Goal: Task Accomplishment & Management: Use online tool/utility

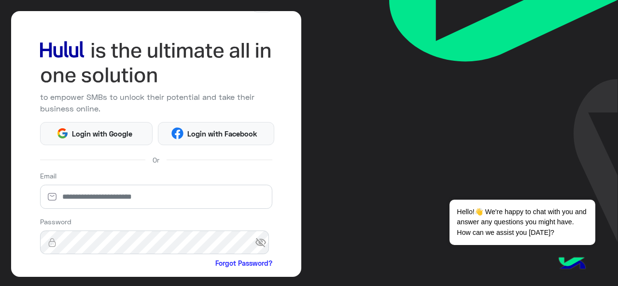
scroll to position [33, 0]
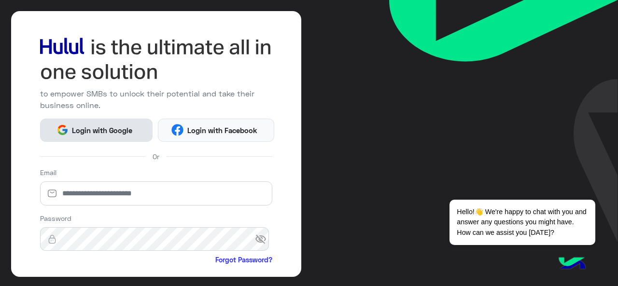
click at [69, 128] on span "Login with Google" at bounding box center [103, 130] width 68 height 11
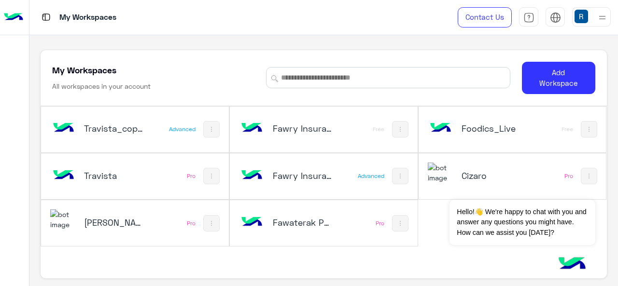
click at [273, 217] on h5 "Fawaterak POC" at bounding box center [303, 223] width 61 height 12
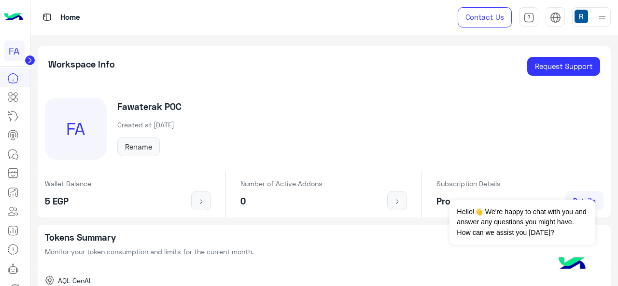
click at [27, 56] on icon at bounding box center [30, 61] width 10 height 10
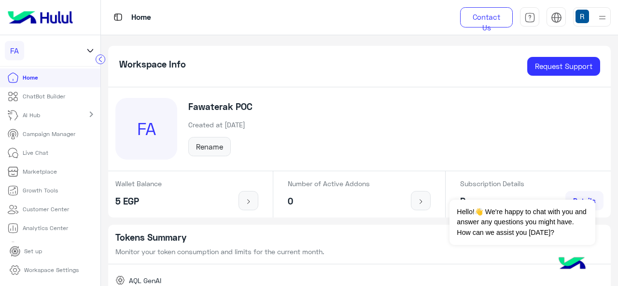
scroll to position [35, 0]
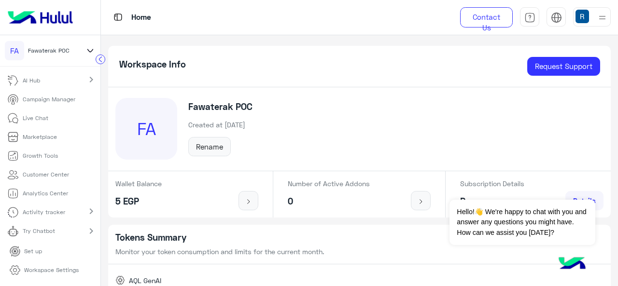
click at [58, 234] on link "Try Chatbot" at bounding box center [33, 231] width 66 height 19
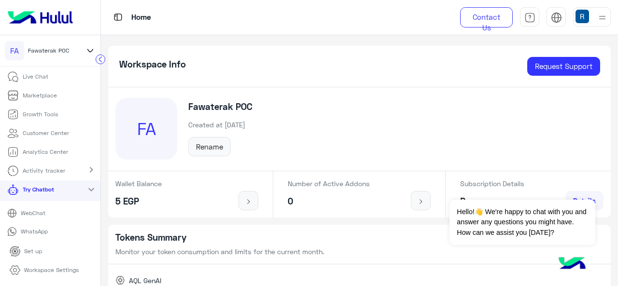
click at [52, 213] on link "WebChat" at bounding box center [50, 213] width 100 height 17
click at [43, 269] on p "Workspace Settings" at bounding box center [51, 270] width 55 height 9
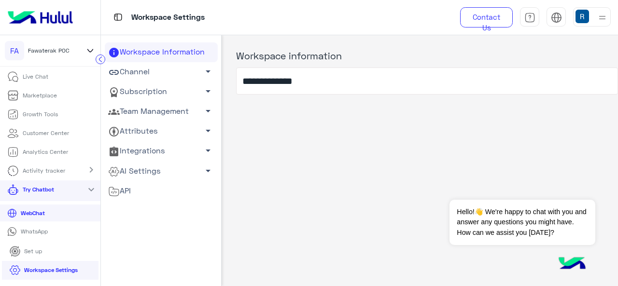
click at [163, 112] on link "Team Management arrow_drop_down" at bounding box center [161, 112] width 113 height 20
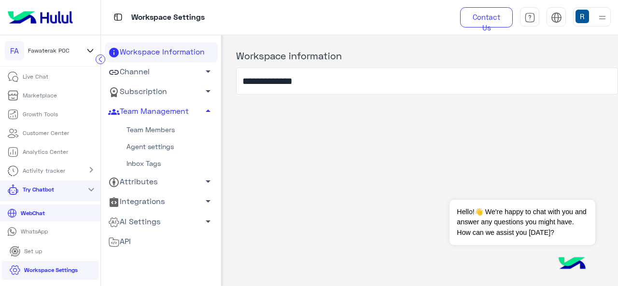
click at [166, 133] on link "Team Members" at bounding box center [161, 130] width 113 height 17
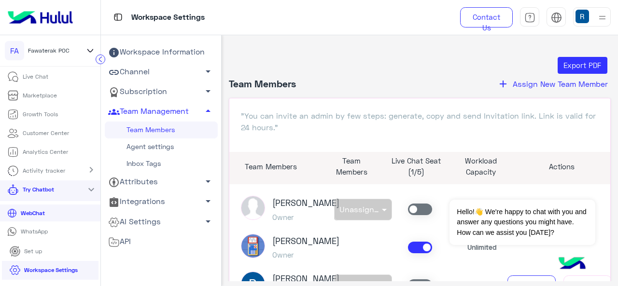
click at [581, 85] on span "Assign New Team Member" at bounding box center [560, 83] width 95 height 9
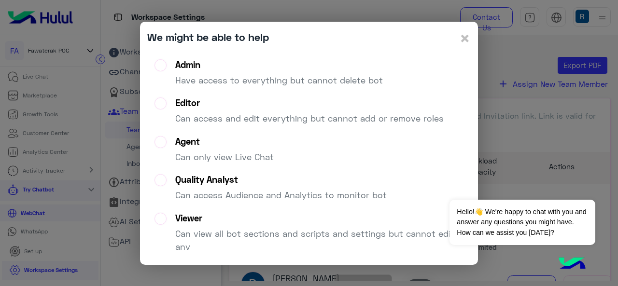
click at [305, 83] on p "Have access to everything but cannot delete bot" at bounding box center [279, 80] width 208 height 13
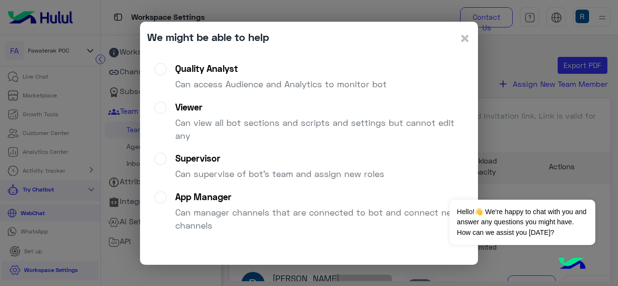
scroll to position [30, 0]
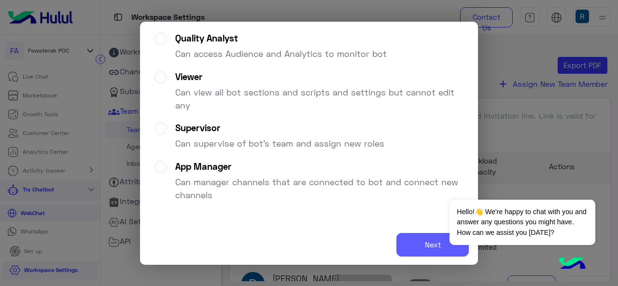
click at [418, 241] on button "Next" at bounding box center [433, 245] width 72 height 24
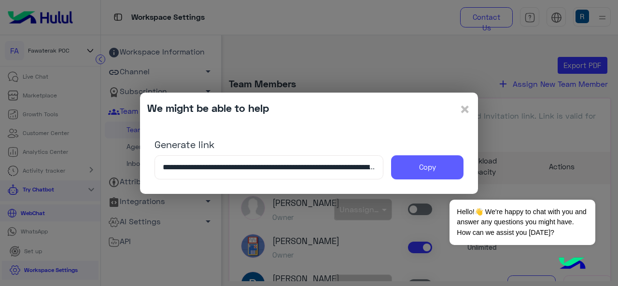
click at [405, 171] on button "Copy" at bounding box center [427, 168] width 72 height 24
click at [286, 243] on modal-container "**********" at bounding box center [309, 143] width 618 height 286
click at [464, 112] on span "×" at bounding box center [465, 109] width 12 height 22
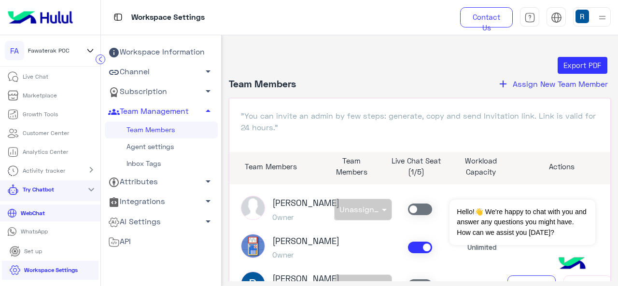
click at [35, 236] on p "WhatsApp" at bounding box center [34, 232] width 34 height 9
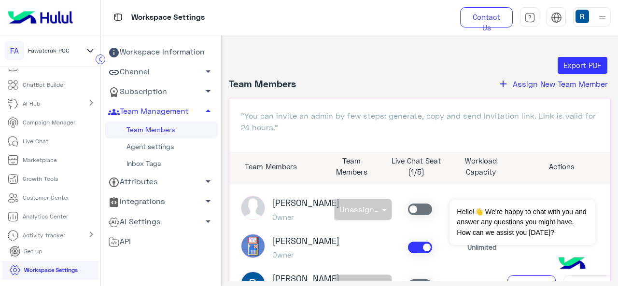
scroll to position [0, 0]
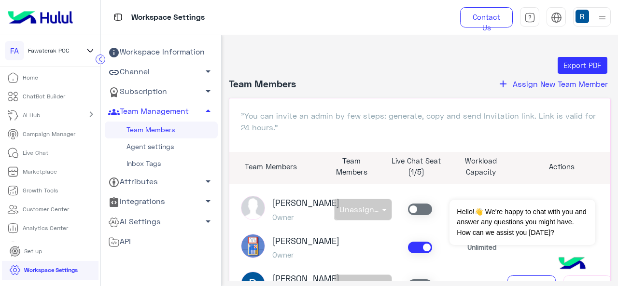
click at [40, 157] on link "Live Chat" at bounding box center [28, 153] width 56 height 19
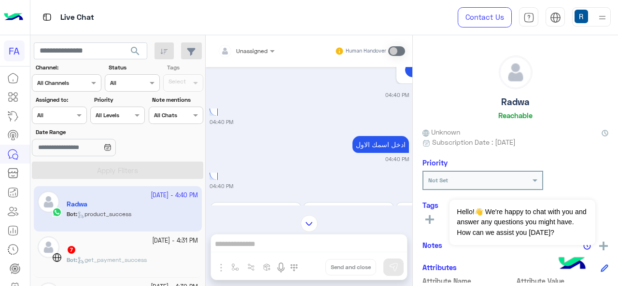
scroll to position [521, 0]
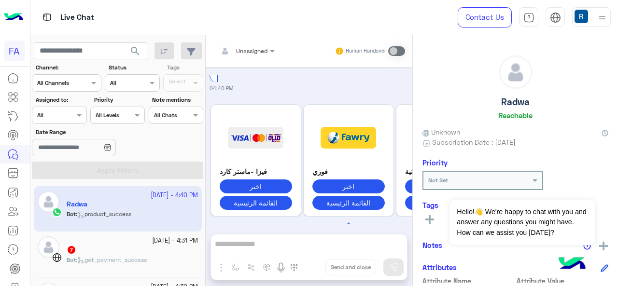
click at [346, 219] on button "1" at bounding box center [349, 224] width 10 height 10
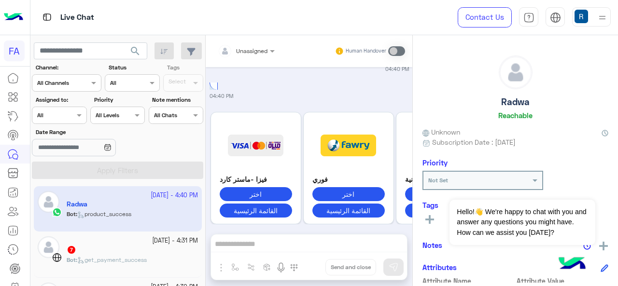
scroll to position [516, 0]
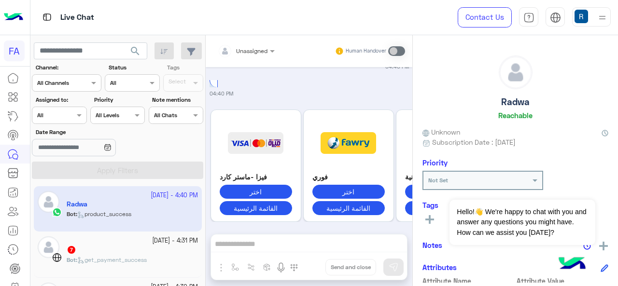
click at [347, 214] on div "فيزا -ماستر كارد اختر القائمة الرئيسية فوري اختر القائمة الرئيسية المحافظ الالك…" at bounding box center [310, 171] width 200 height 132
click at [347, 225] on button "1" at bounding box center [349, 230] width 10 height 10
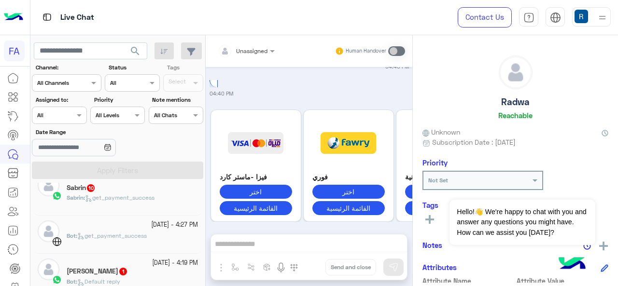
scroll to position [71, 0]
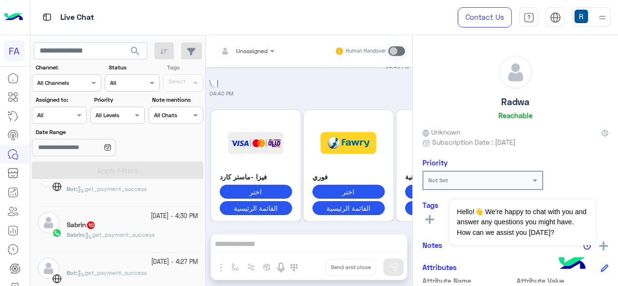
click at [104, 233] on span "get_payment_success" at bounding box center [120, 234] width 70 height 7
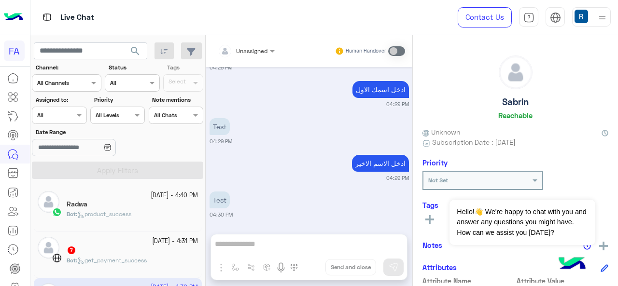
click at [126, 200] on div "Radwa" at bounding box center [132, 205] width 131 height 10
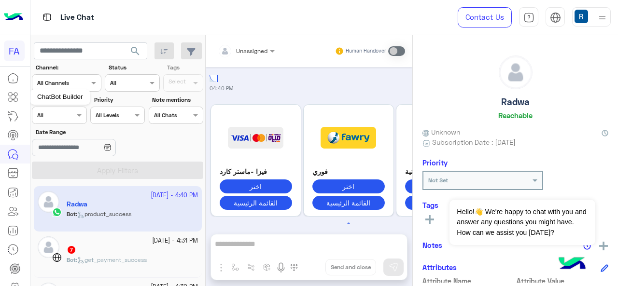
click at [11, 96] on icon at bounding box center [10, 94] width 3 height 3
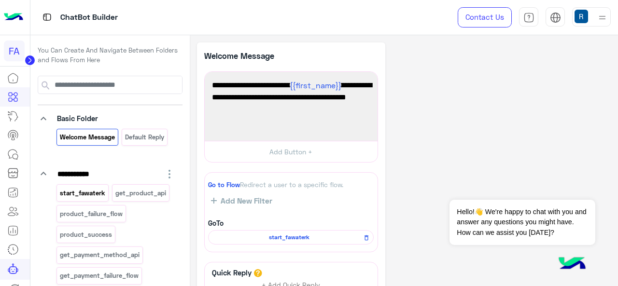
scroll to position [22, 0]
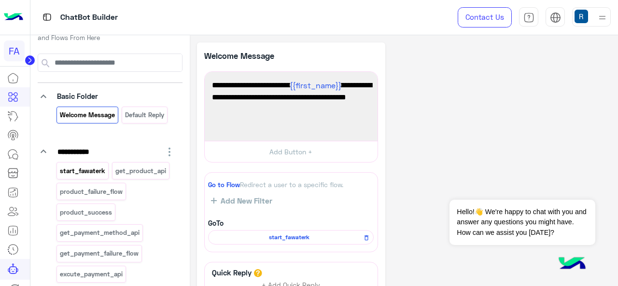
click at [96, 175] on p "start_fawaterk" at bounding box center [82, 171] width 47 height 11
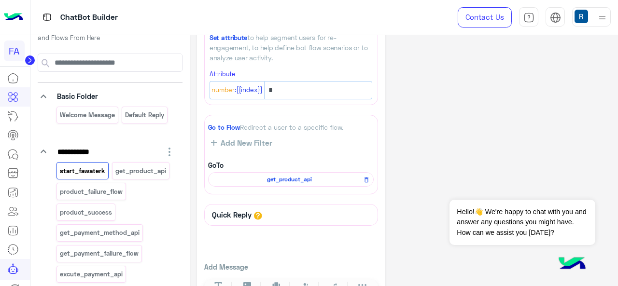
scroll to position [51, 0]
click at [271, 179] on span "get_product_api" at bounding box center [290, 180] width 152 height 9
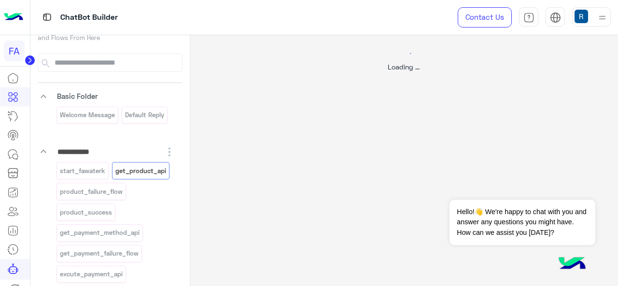
scroll to position [0, 0]
click at [271, 179] on div "Loading ..." at bounding box center [404, 178] width 429 height 286
select select "****"
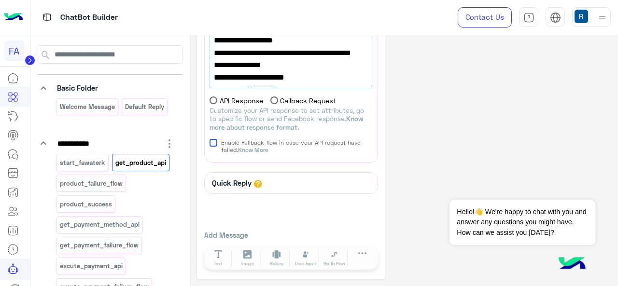
scroll to position [31, 0]
click at [100, 198] on p "product_success" at bounding box center [86, 203] width 54 height 11
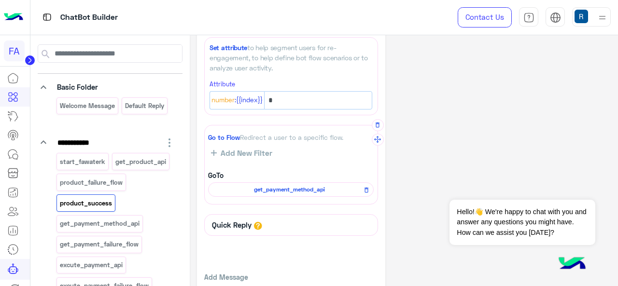
scroll to position [42, 0]
click at [308, 190] on span "get_payment_method_api" at bounding box center [290, 190] width 152 height 9
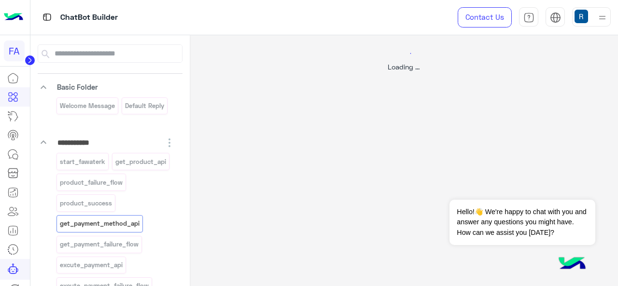
select select "****"
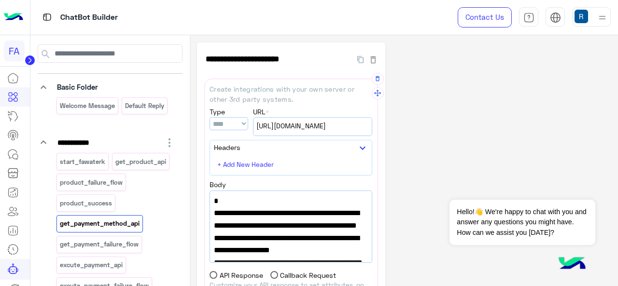
click at [331, 125] on span "[URL][DOMAIN_NAME]" at bounding box center [313, 126] width 113 height 11
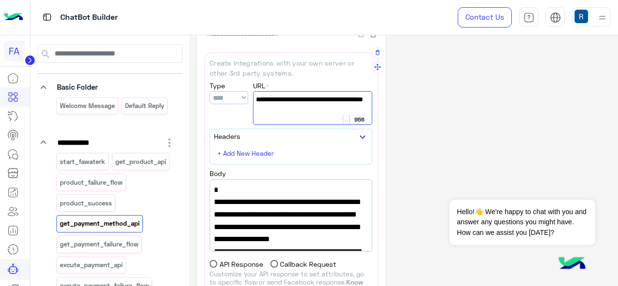
click at [259, 209] on span ""url": "[URL][DOMAIN_NAME]"," at bounding box center [291, 202] width 154 height 13
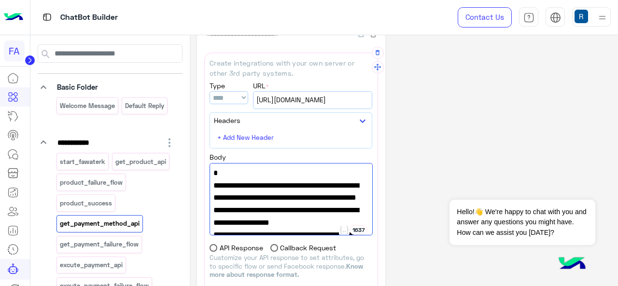
drag, startPoint x: 257, startPoint y: 223, endPoint x: 247, endPoint y: 183, distance: 40.9
click at [247, 183] on span ""url": "[URL][DOMAIN_NAME]"," at bounding box center [291, 186] width 155 height 13
click at [11, 155] on icon at bounding box center [13, 155] width 12 height 12
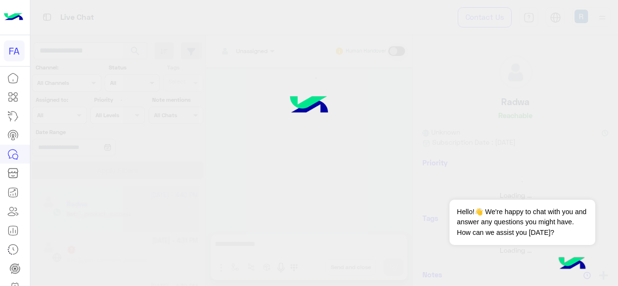
click at [11, 155] on icon at bounding box center [13, 155] width 12 height 12
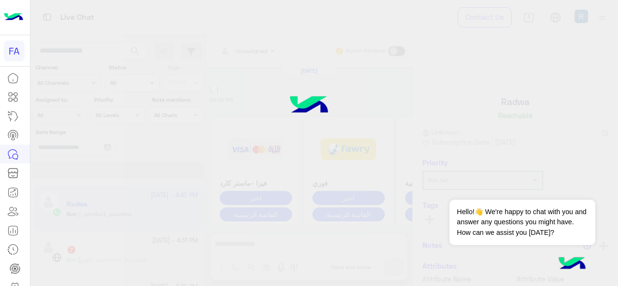
scroll to position [521, 0]
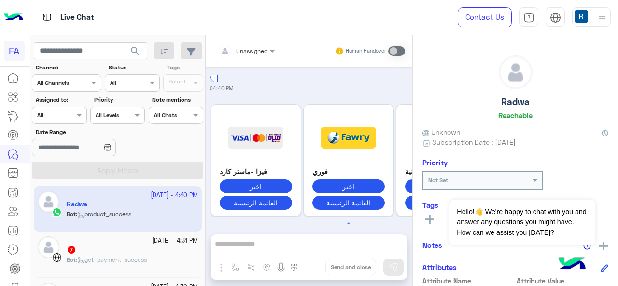
click at [345, 219] on button "1" at bounding box center [349, 224] width 10 height 10
click at [347, 219] on button "1" at bounding box center [349, 224] width 10 height 10
click at [447, 119] on div "Radwa Reachable" at bounding box center [516, 90] width 186 height 68
click at [8, 91] on icon at bounding box center [13, 97] width 12 height 12
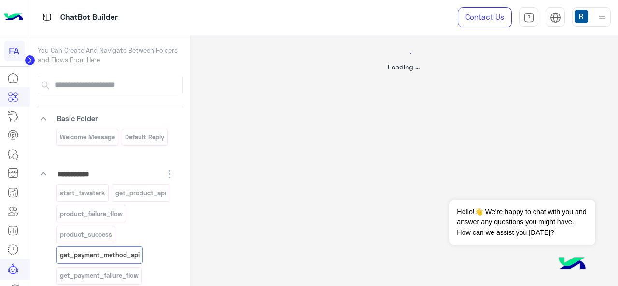
select select "****"
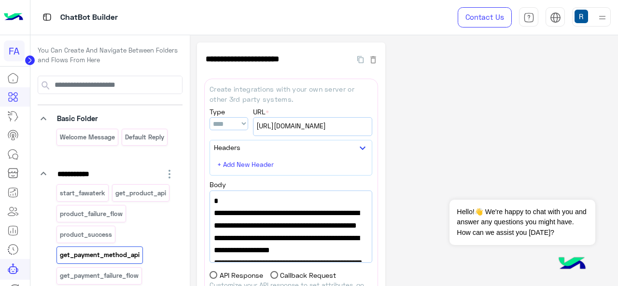
click at [28, 64] on circle at bounding box center [30, 61] width 10 height 10
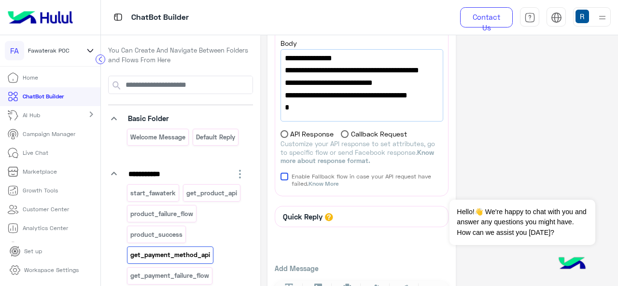
scroll to position [76, 0]
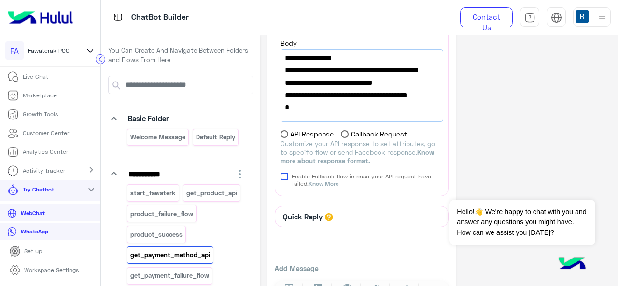
click at [493, 140] on div "**********" at bounding box center [439, 107] width 343 height 411
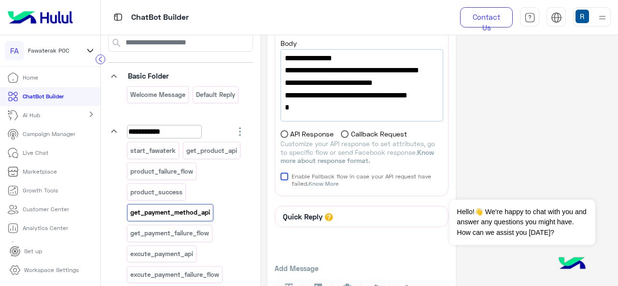
scroll to position [53, 0]
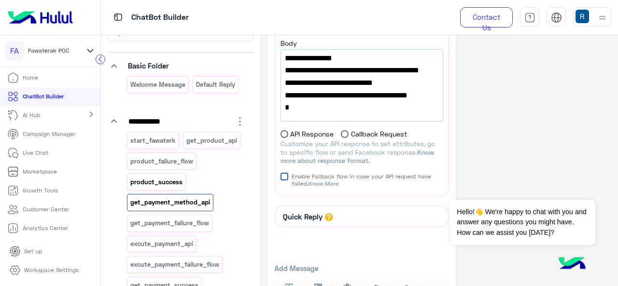
click at [158, 177] on p "product_success" at bounding box center [157, 182] width 54 height 11
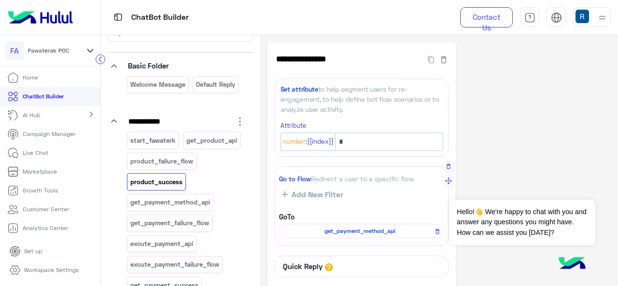
click at [381, 230] on span "get_payment_method_api" at bounding box center [361, 231] width 152 height 9
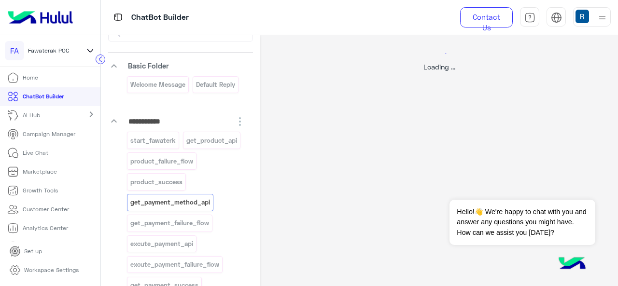
select select "****"
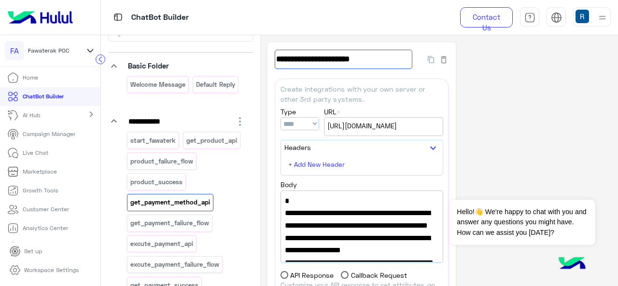
click at [306, 66] on input "**********" at bounding box center [344, 59] width 138 height 19
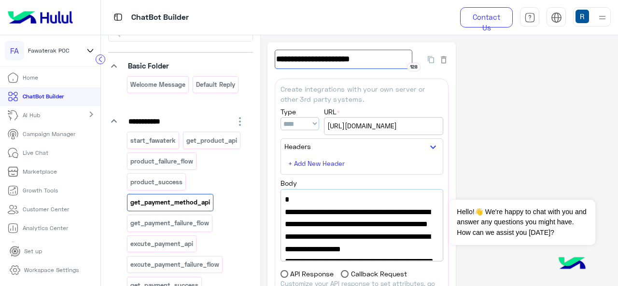
click at [306, 66] on input "**********" at bounding box center [344, 59] width 138 height 19
click at [298, 211] on span ""url": "[URL][DOMAIN_NAME]"," at bounding box center [362, 212] width 154 height 13
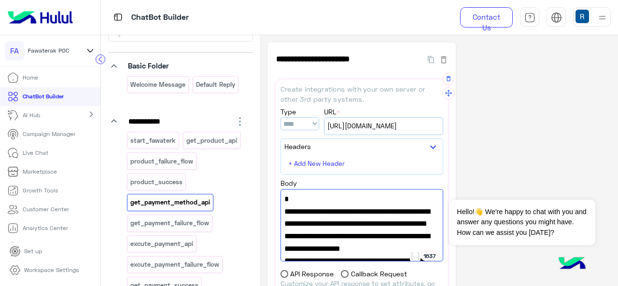
click at [297, 209] on span ""url": "[URL][DOMAIN_NAME]"," at bounding box center [362, 212] width 155 height 13
click at [293, 210] on span ""url": "[URL][DOMAIN_NAME]"," at bounding box center [362, 212] width 155 height 13
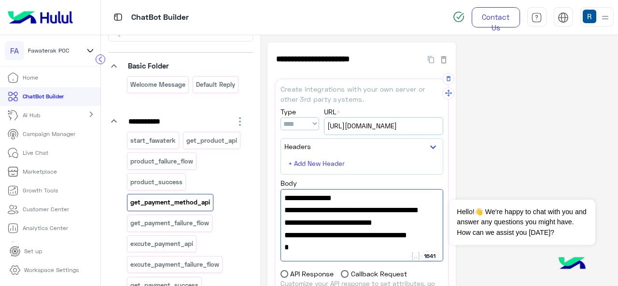
scroll to position [124, 0]
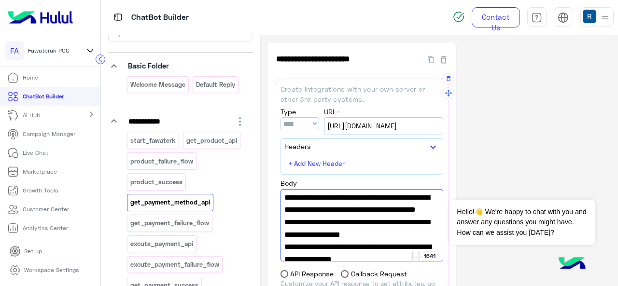
type textarea "**********"
click at [320, 229] on span ""authToken":"2f8fa1fb0391016316adbb0442310037304ac2a85d9239356f"," at bounding box center [362, 216] width 155 height 25
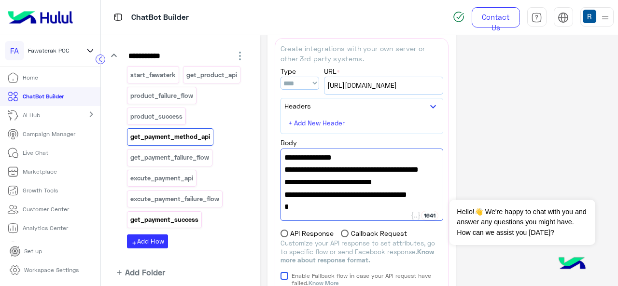
click at [170, 219] on p "get_payment_success" at bounding box center [165, 219] width 70 height 11
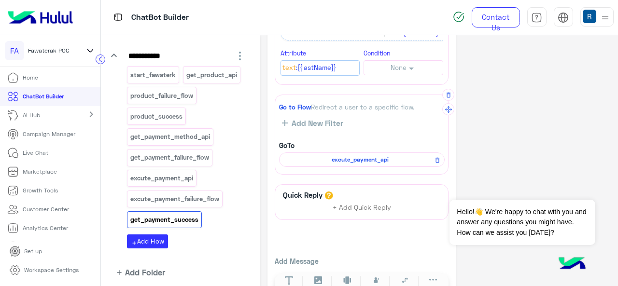
click at [325, 156] on span "excute_payment_api" at bounding box center [361, 160] width 152 height 9
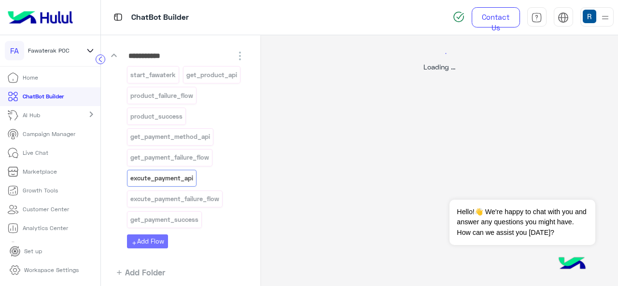
select select "****"
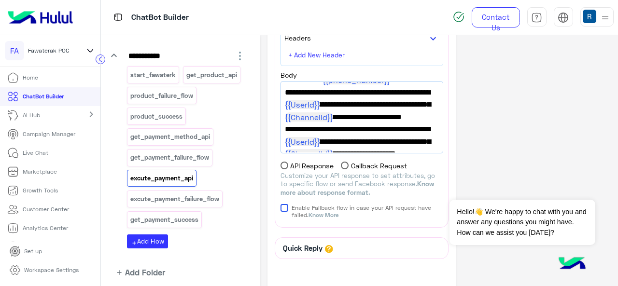
scroll to position [175, 0]
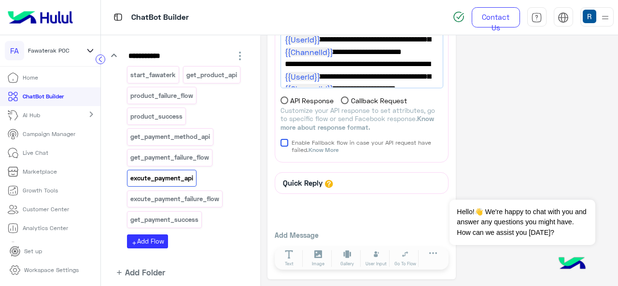
click at [398, 204] on div "Quick Reply Add Message Text Image Gallery File Audio Video Go To Flow Handover…" at bounding box center [362, 222] width 174 height 100
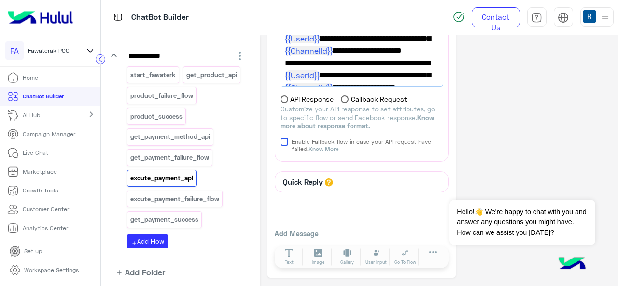
scroll to position [173, 0]
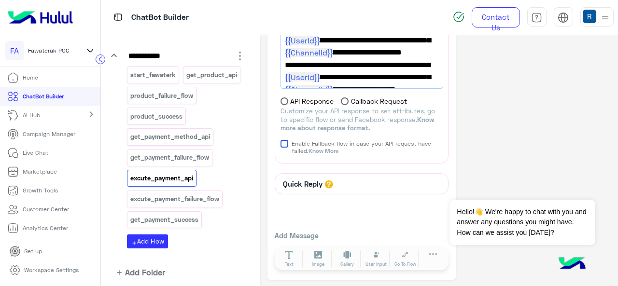
click at [585, 108] on div "**********" at bounding box center [439, 75] width 343 height 411
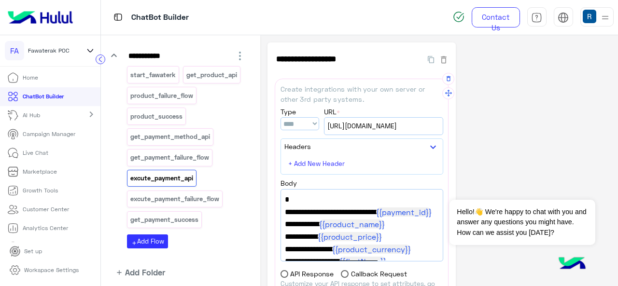
scroll to position [0, 0]
click at [151, 140] on p "get_payment_method_api" at bounding box center [170, 136] width 81 height 11
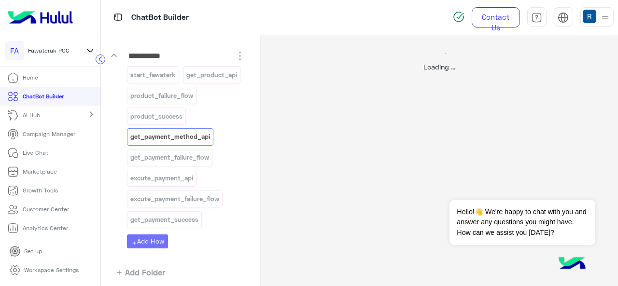
select select "****"
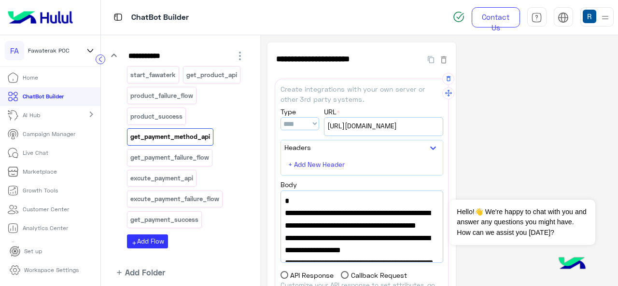
drag, startPoint x: 329, startPoint y: 248, endPoint x: 307, endPoint y: 209, distance: 44.5
click at [307, 209] on span ""url": "[URL][DOMAIN_NAME]"," at bounding box center [362, 213] width 154 height 13
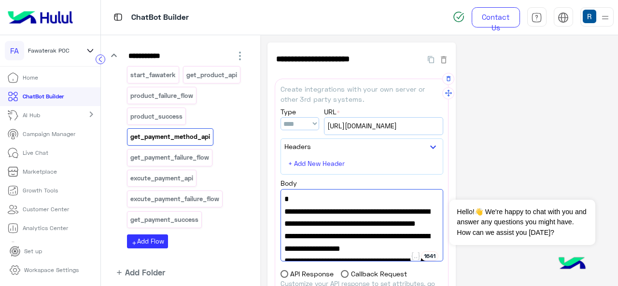
click at [313, 203] on span "{" at bounding box center [362, 199] width 155 height 13
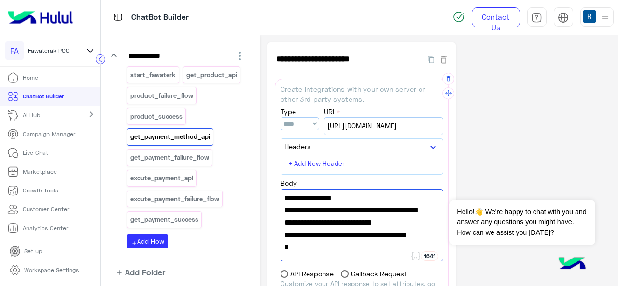
scroll to position [175, 0]
click at [360, 124] on span "[URL][DOMAIN_NAME]" at bounding box center [384, 126] width 113 height 11
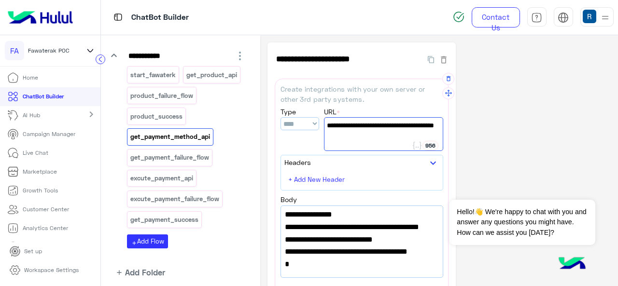
click at [360, 124] on span "[URL][DOMAIN_NAME]" at bounding box center [384, 125] width 114 height 11
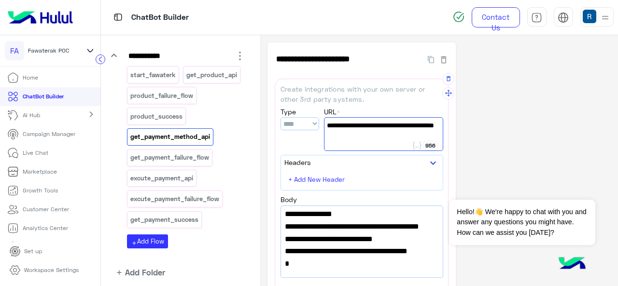
click at [360, 124] on span "[URL][DOMAIN_NAME]" at bounding box center [384, 125] width 114 height 11
click at [323, 196] on span ""limit":"5"," at bounding box center [362, 189] width 154 height 13
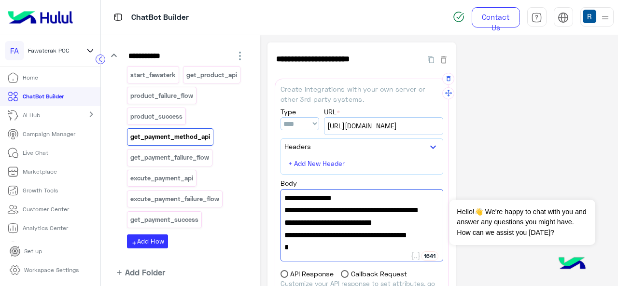
type textarea "**********"
click at [516, 135] on div "**********" at bounding box center [439, 248] width 343 height 411
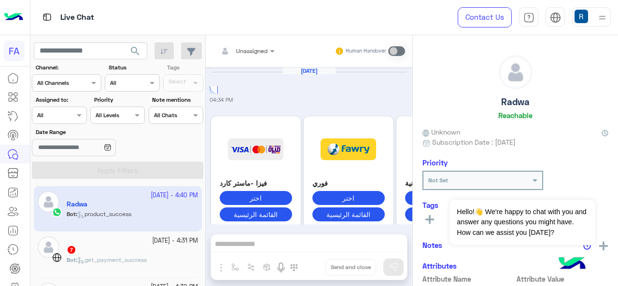
scroll to position [521, 0]
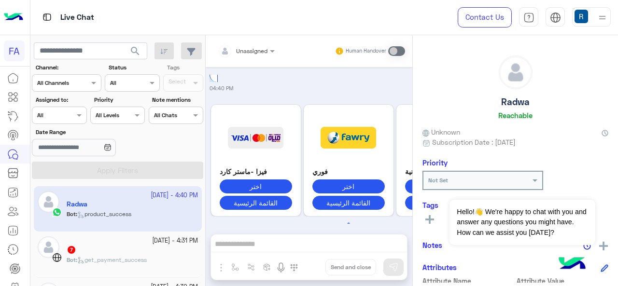
click at [348, 219] on button "1" at bounding box center [349, 224] width 10 height 10
click at [13, 95] on icon at bounding box center [14, 97] width 4 height 5
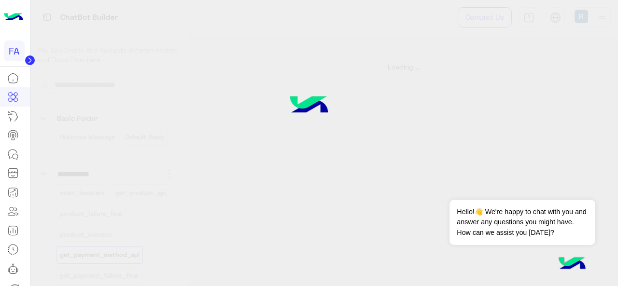
select select "****"
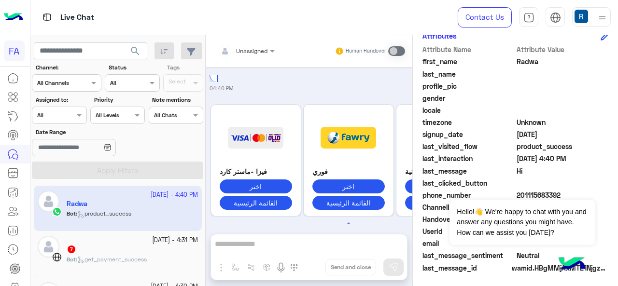
scroll to position [233, 0]
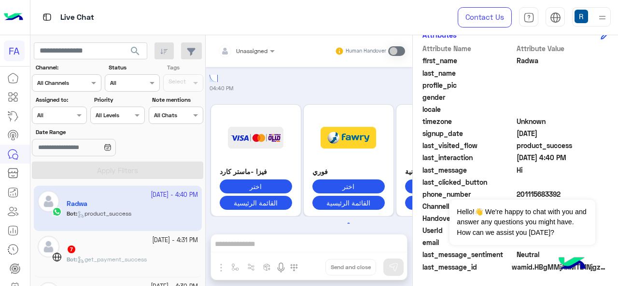
click at [576, 119] on span "Unknown" at bounding box center [563, 121] width 92 height 10
click at [582, 184] on button "Dismiss ✕" at bounding box center [567, 187] width 58 height 19
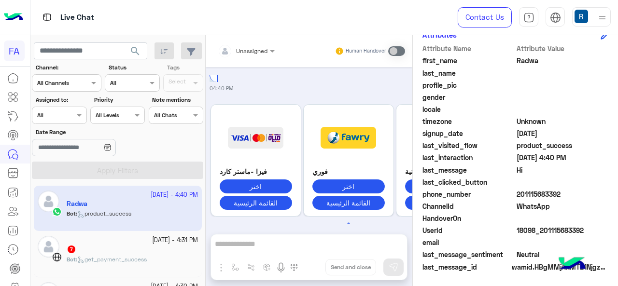
click at [573, 137] on span "10/15/2025" at bounding box center [563, 134] width 92 height 10
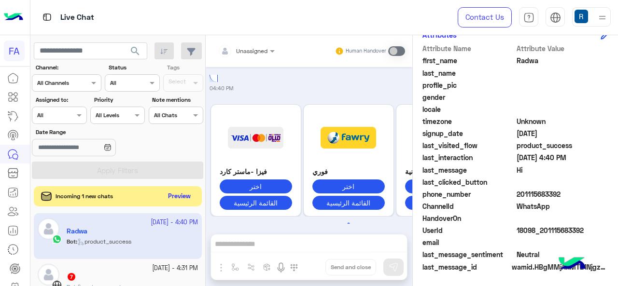
click at [167, 192] on button "Preview" at bounding box center [180, 196] width 30 height 13
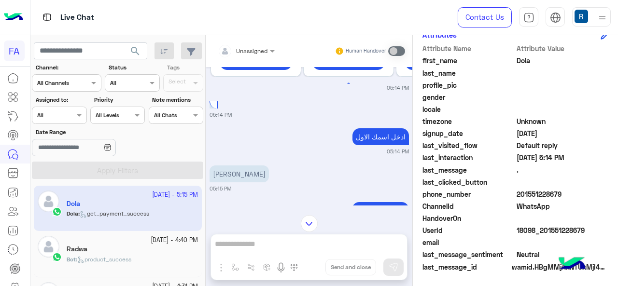
scroll to position [321, 0]
click at [309, 226] on img at bounding box center [309, 223] width 17 height 17
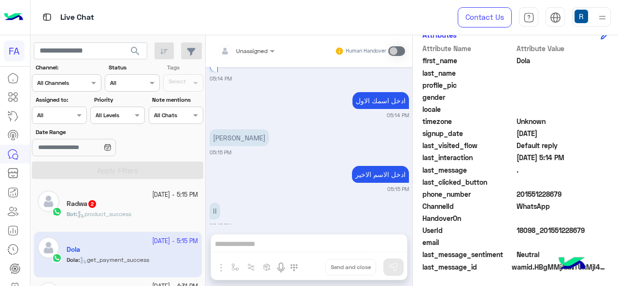
click at [113, 215] on span "product_success" at bounding box center [104, 214] width 54 height 7
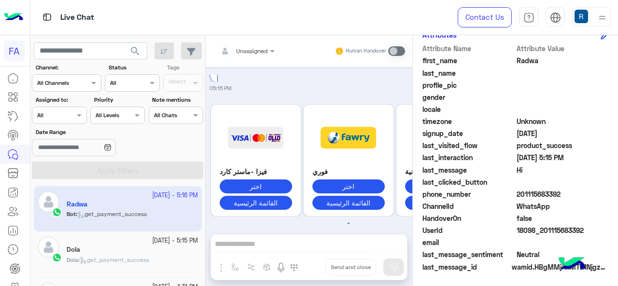
scroll to position [595, 0]
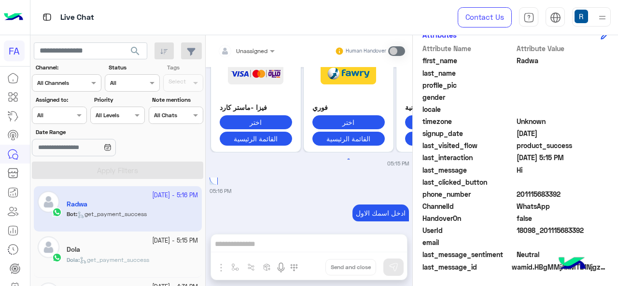
click at [257, 115] on button "اختر" at bounding box center [256, 122] width 72 height 14
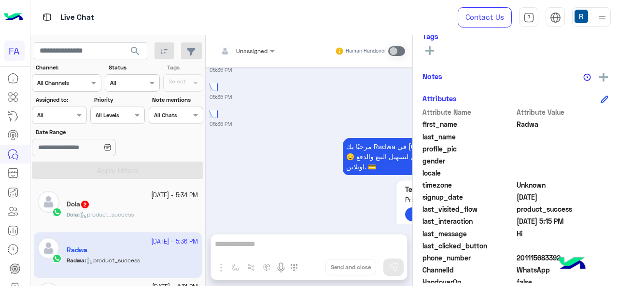
scroll to position [172, 0]
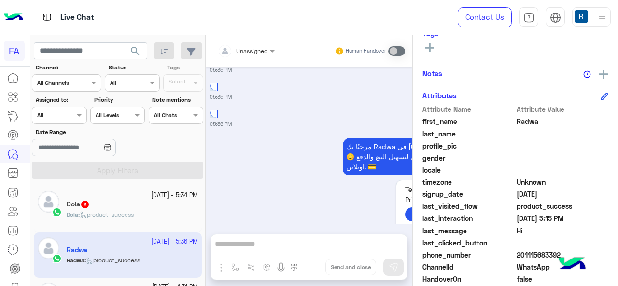
click at [539, 206] on span "product_success" at bounding box center [563, 206] width 92 height 10
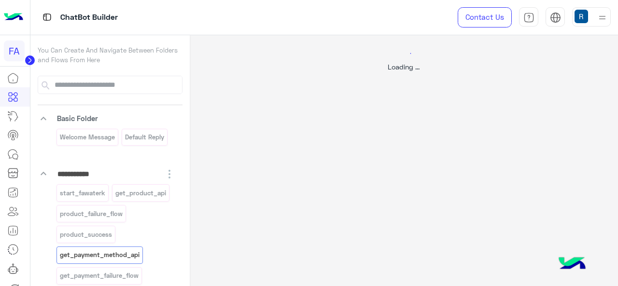
select select "****"
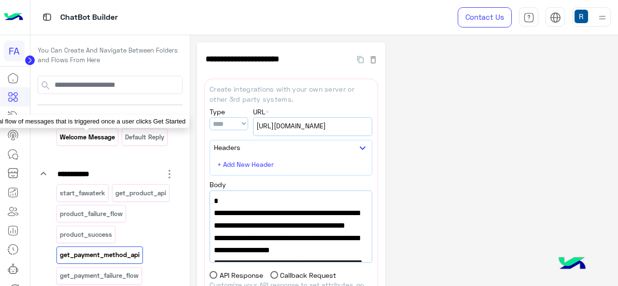
click at [86, 138] on p "Welcome Message" at bounding box center [87, 137] width 57 height 11
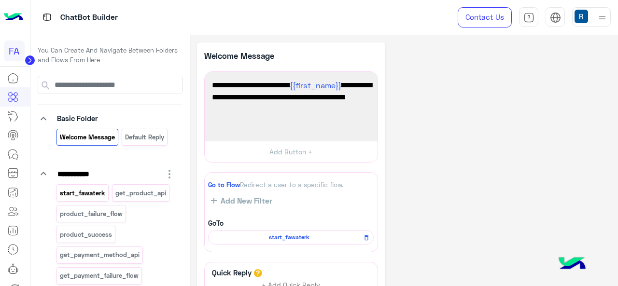
click at [82, 197] on p "start_fawaterk" at bounding box center [82, 193] width 47 height 11
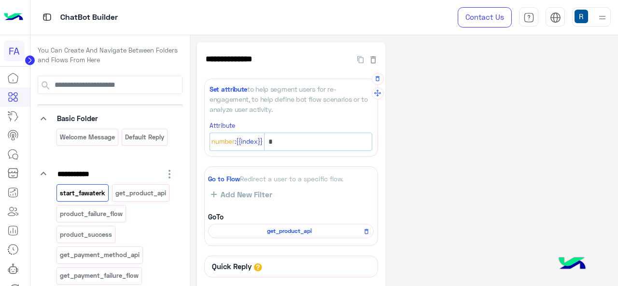
scroll to position [63, 0]
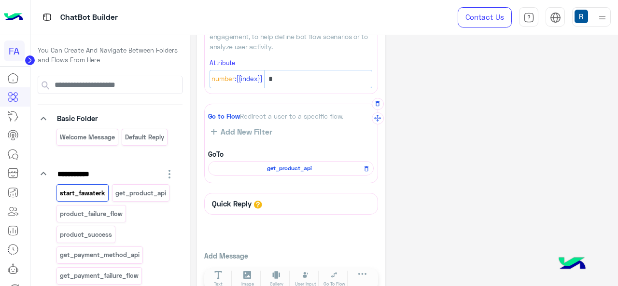
click at [274, 171] on span "get_product_api" at bounding box center [290, 168] width 152 height 9
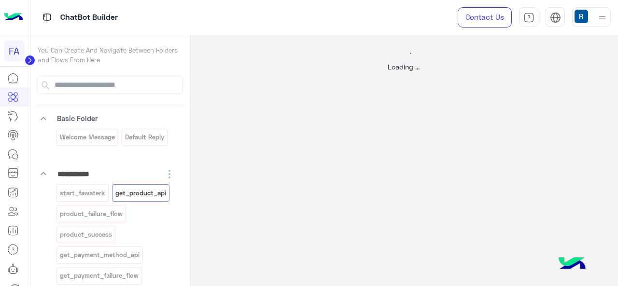
select select "****"
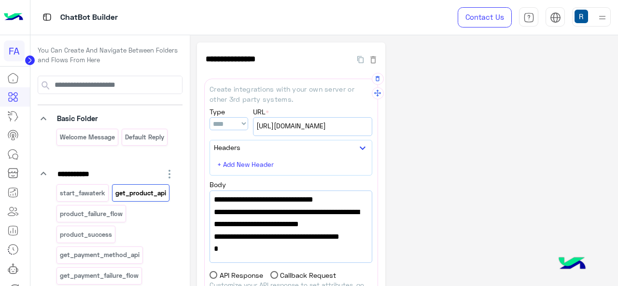
scroll to position [180, 0]
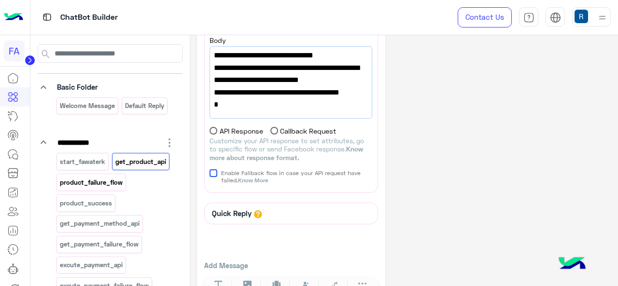
click at [93, 184] on p "product_failure_flow" at bounding box center [91, 182] width 64 height 11
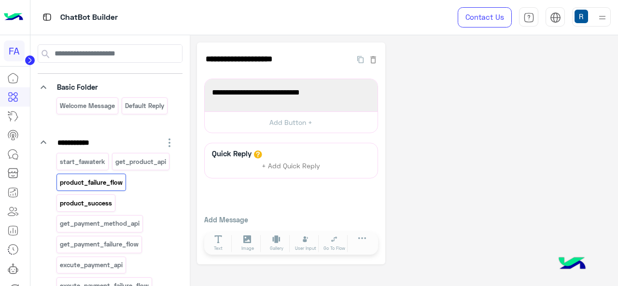
click at [91, 200] on p "product_success" at bounding box center [86, 203] width 54 height 11
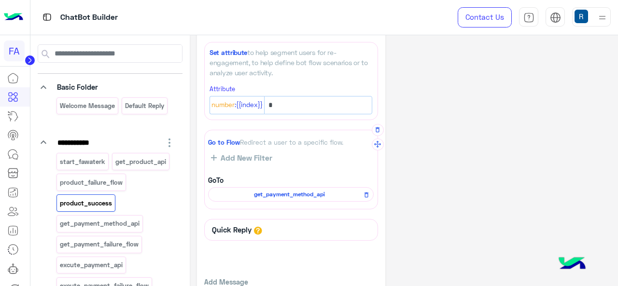
click at [275, 188] on div "get_payment_method_api" at bounding box center [291, 194] width 166 height 14
click at [270, 190] on span "get_payment_method_api" at bounding box center [290, 194] width 152 height 9
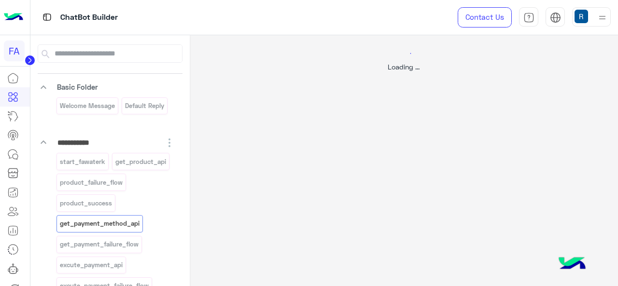
select select "****"
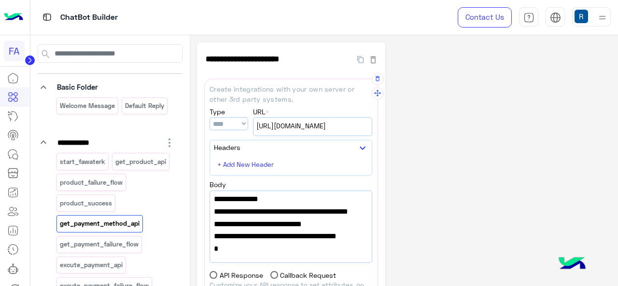
click at [252, 181] on span ""limit":""," at bounding box center [291, 174] width 154 height 13
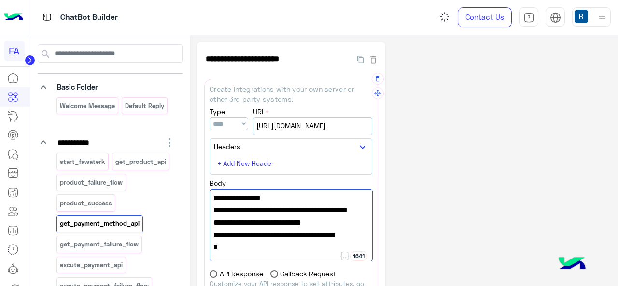
type textarea "**********"
click at [494, 186] on div "**********" at bounding box center [404, 248] width 414 height 411
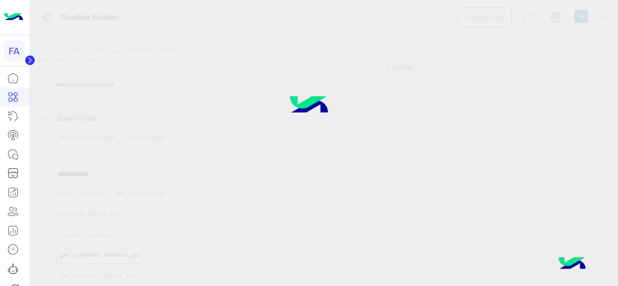
select select "****"
